Goal: Information Seeking & Learning: Find contact information

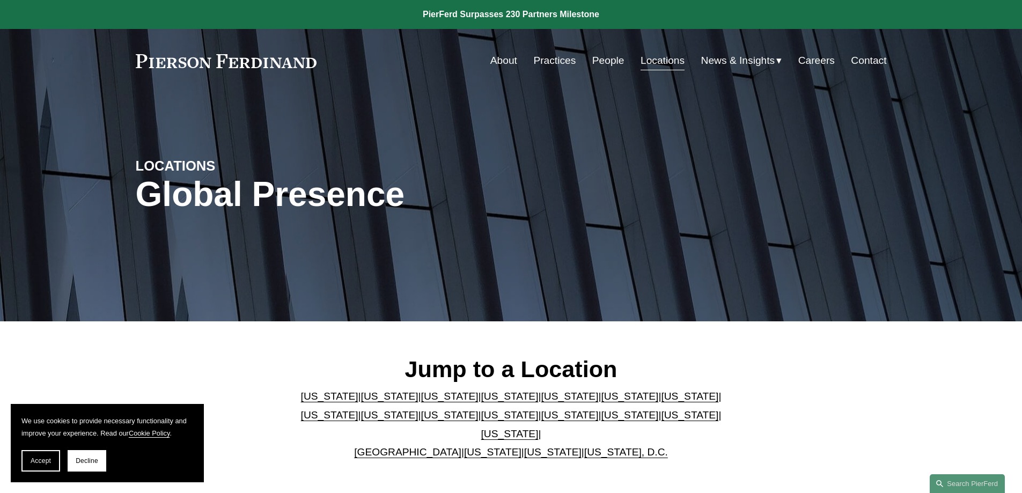
click at [539, 428] on link "[US_STATE]" at bounding box center [509, 433] width 57 height 11
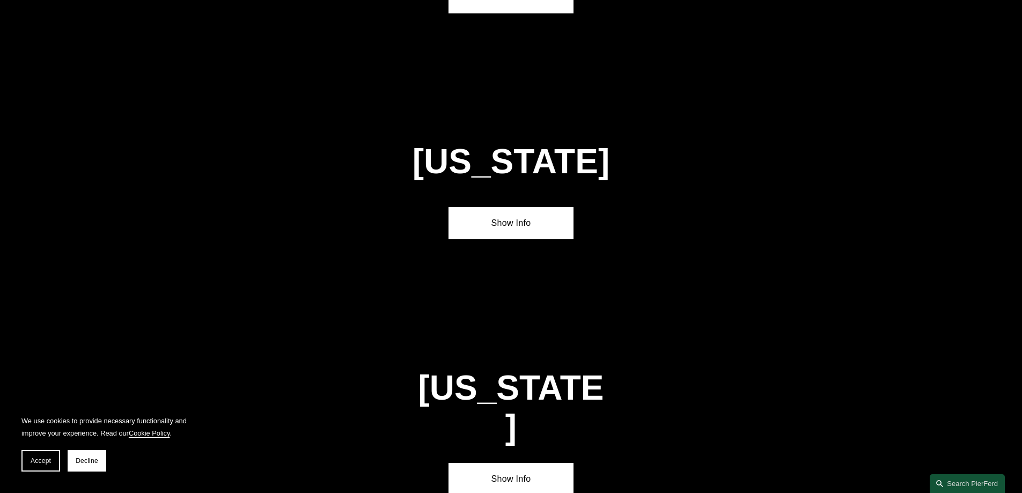
scroll to position [3651, 0]
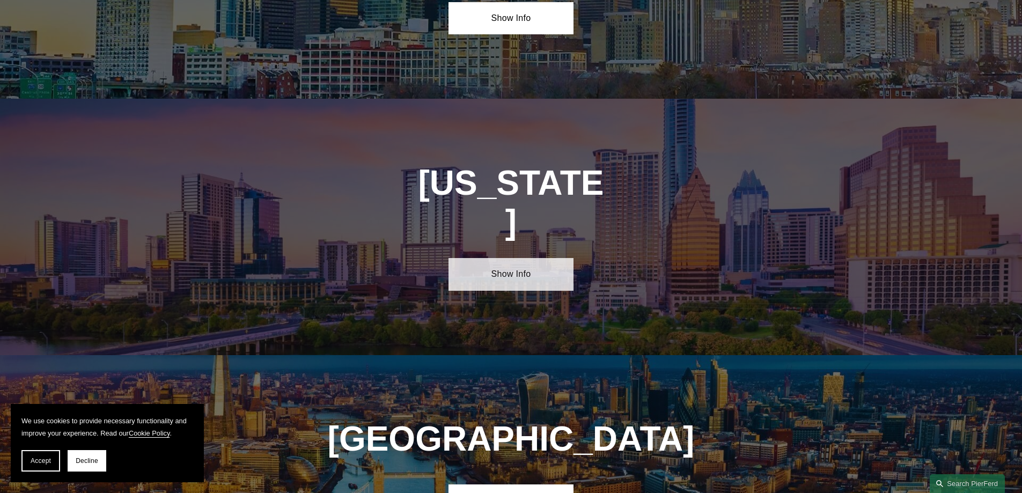
click at [534, 258] on link "Show Info" at bounding box center [510, 274] width 125 height 32
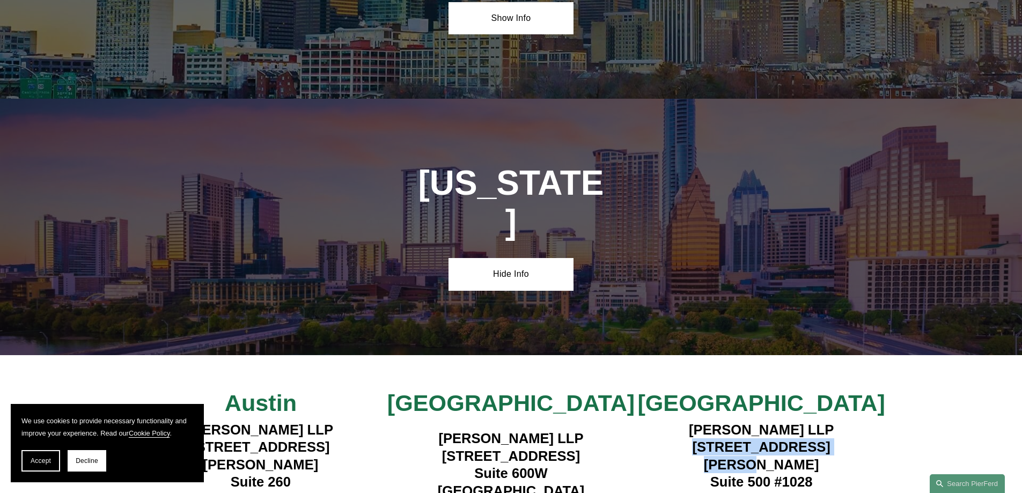
drag, startPoint x: 711, startPoint y: 326, endPoint x: 841, endPoint y: 319, distance: 130.5
click at [841, 421] on h4 "[PERSON_NAME] LLP [STREET_ADDRESS][PERSON_NAME]" at bounding box center [761, 464] width 251 height 87
copy h4 "[STREET_ADDRESS][PERSON_NAME]"
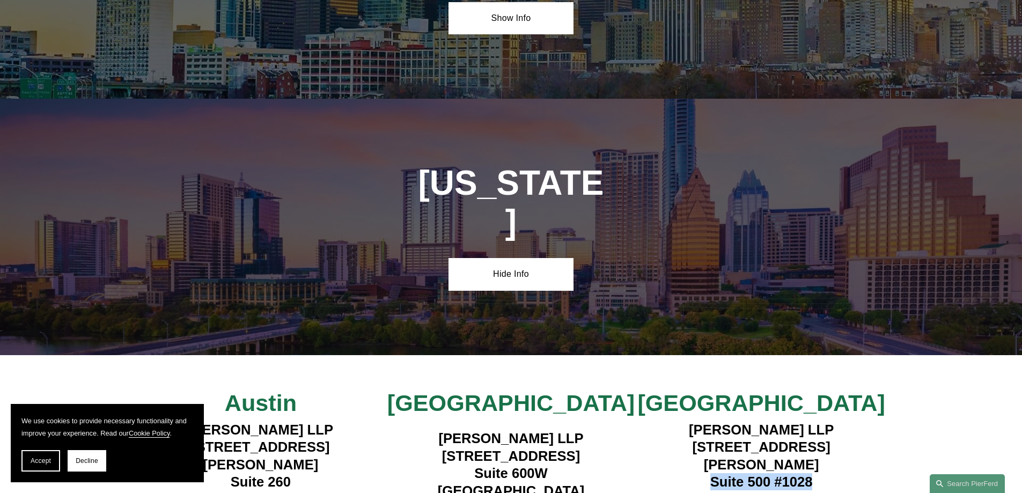
drag, startPoint x: 739, startPoint y: 342, endPoint x: 813, endPoint y: 336, distance: 73.7
click at [813, 421] on h4 "[PERSON_NAME] LLP [STREET_ADDRESS][PERSON_NAME]" at bounding box center [761, 464] width 251 height 87
copy h4 "Suite 500 #1028"
click at [938, 389] on div "Austin [PERSON_NAME] LLP [STREET_ADDRESS][PERSON_NAME] View Lawyers ➔ [GEOGRAPH…" at bounding box center [511, 465] width 1022 height 152
